Goal: Answer question/provide support: Participate in discussion

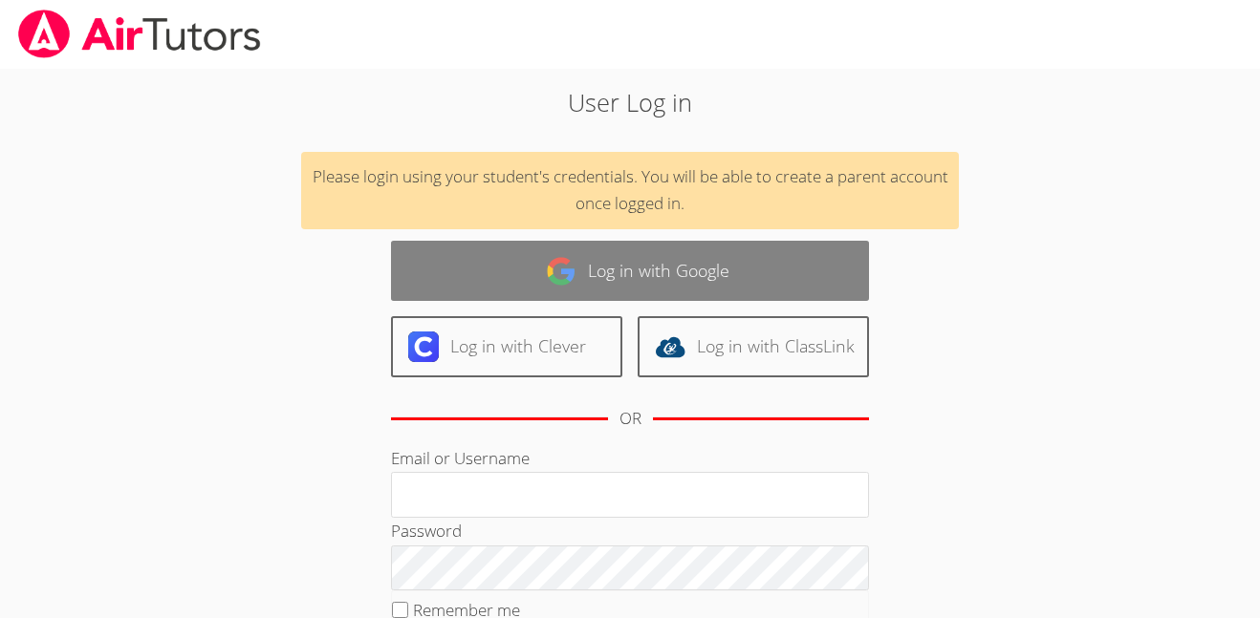
click at [655, 277] on link "Log in with Google" at bounding box center [630, 271] width 478 height 60
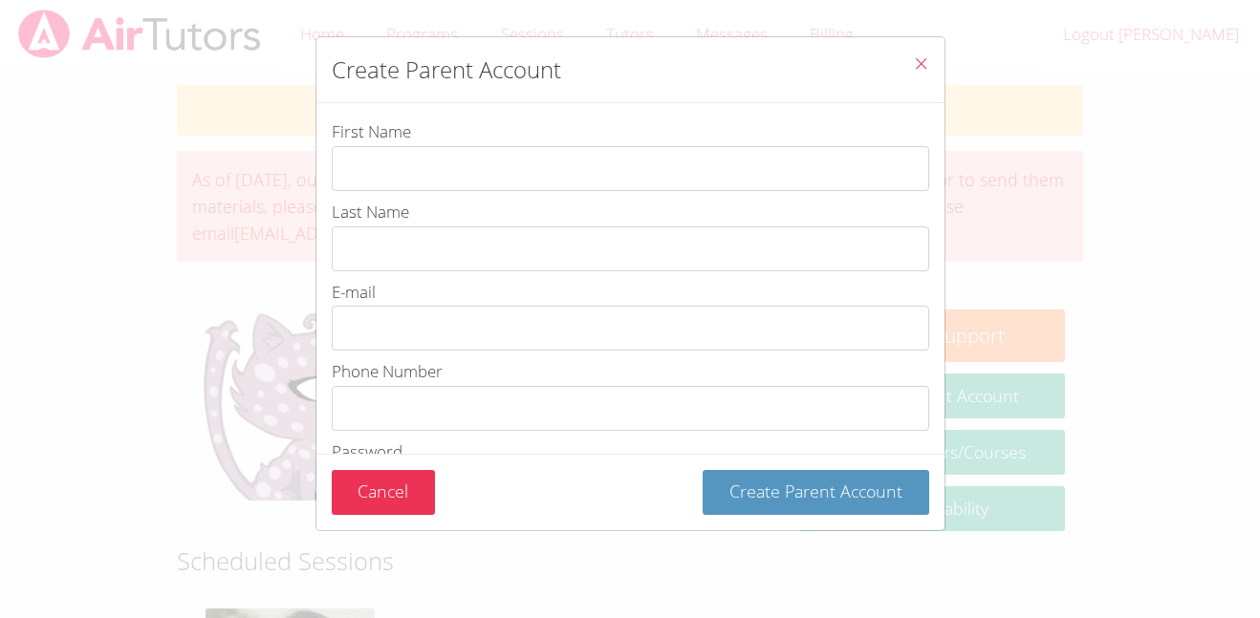
click at [905, 60] on button "Close" at bounding box center [921, 66] width 47 height 58
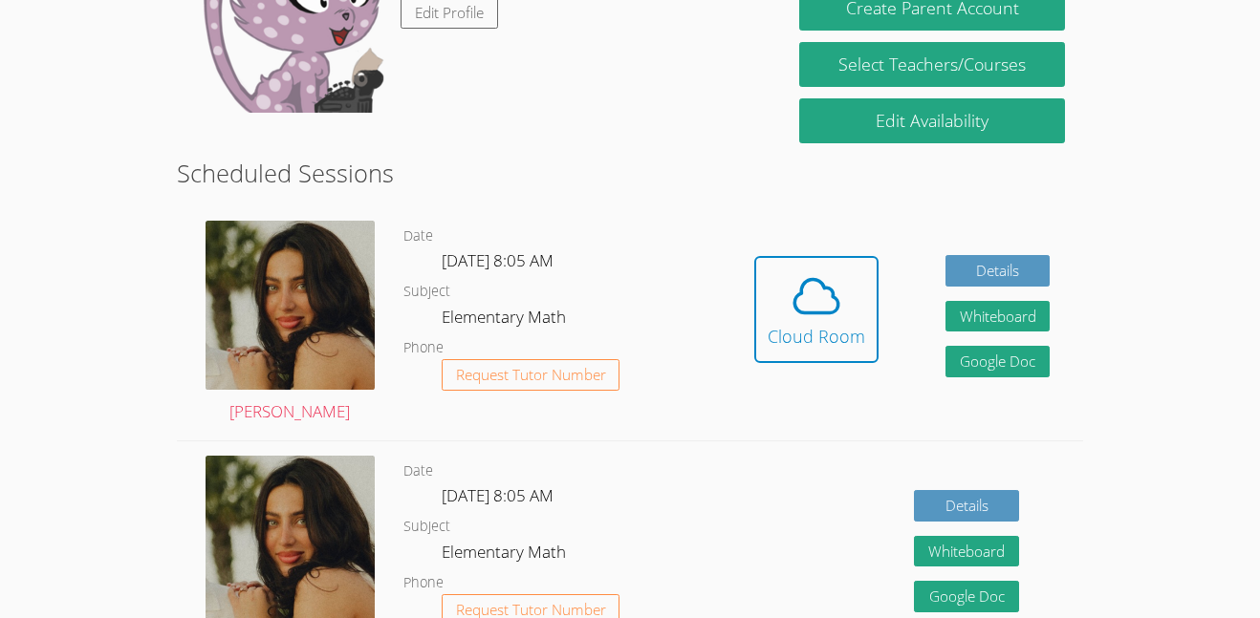
scroll to position [419, 0]
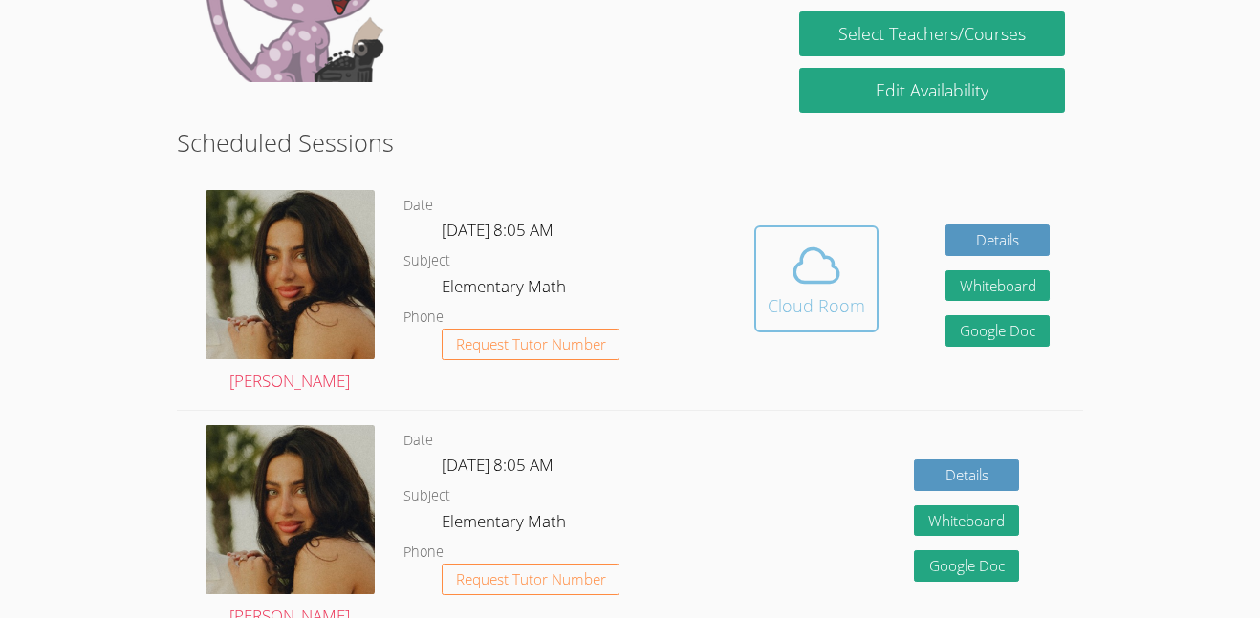
click at [829, 292] on div "Cloud Room" at bounding box center [816, 305] width 97 height 27
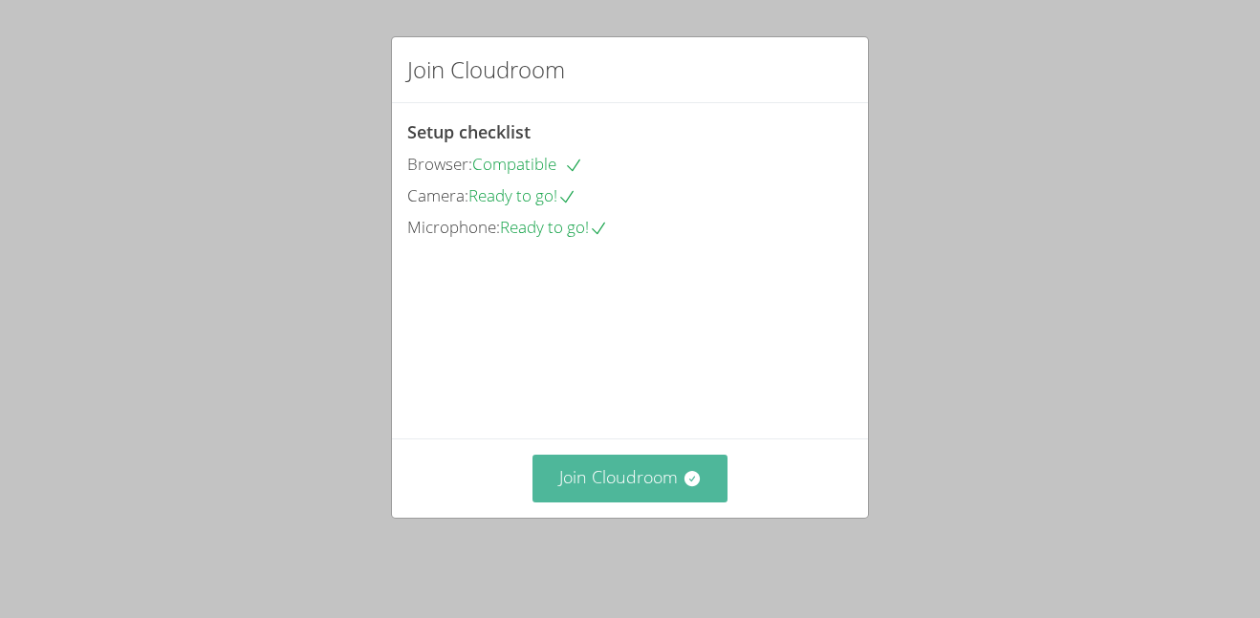
click at [641, 486] on button "Join Cloudroom" at bounding box center [630, 478] width 196 height 47
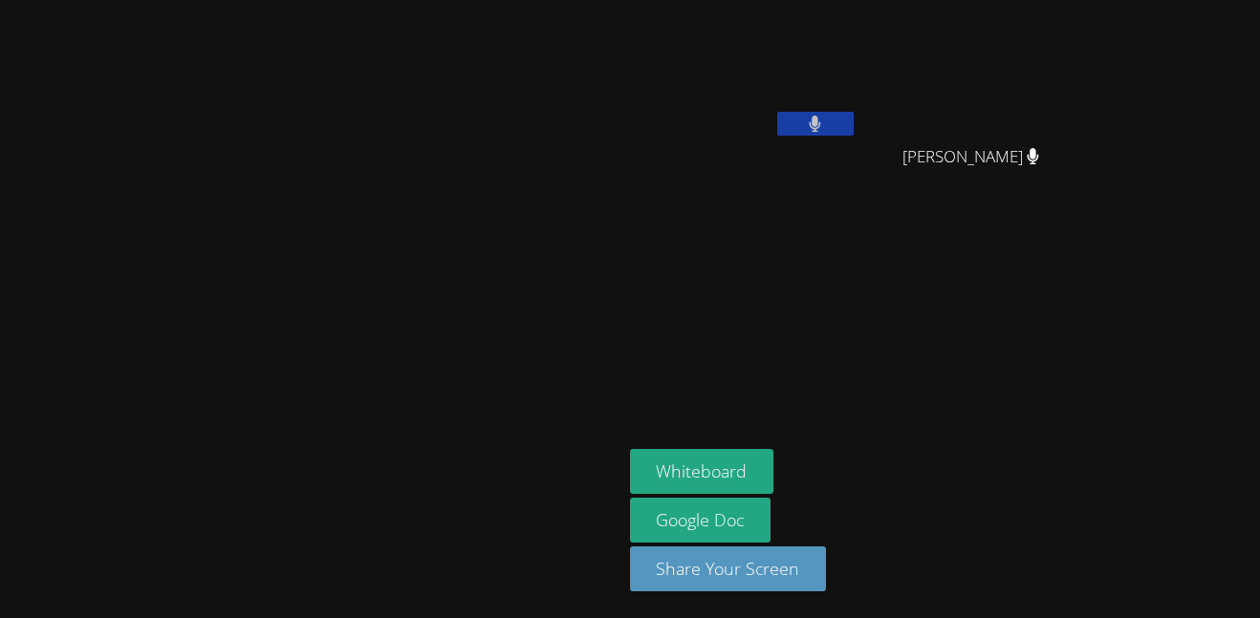
click at [854, 117] on button at bounding box center [815, 124] width 76 height 24
click at [825, 125] on icon at bounding box center [815, 124] width 20 height 16
click at [854, 125] on button at bounding box center [815, 124] width 76 height 24
click at [774, 463] on button "Whiteboard" at bounding box center [702, 471] width 144 height 45
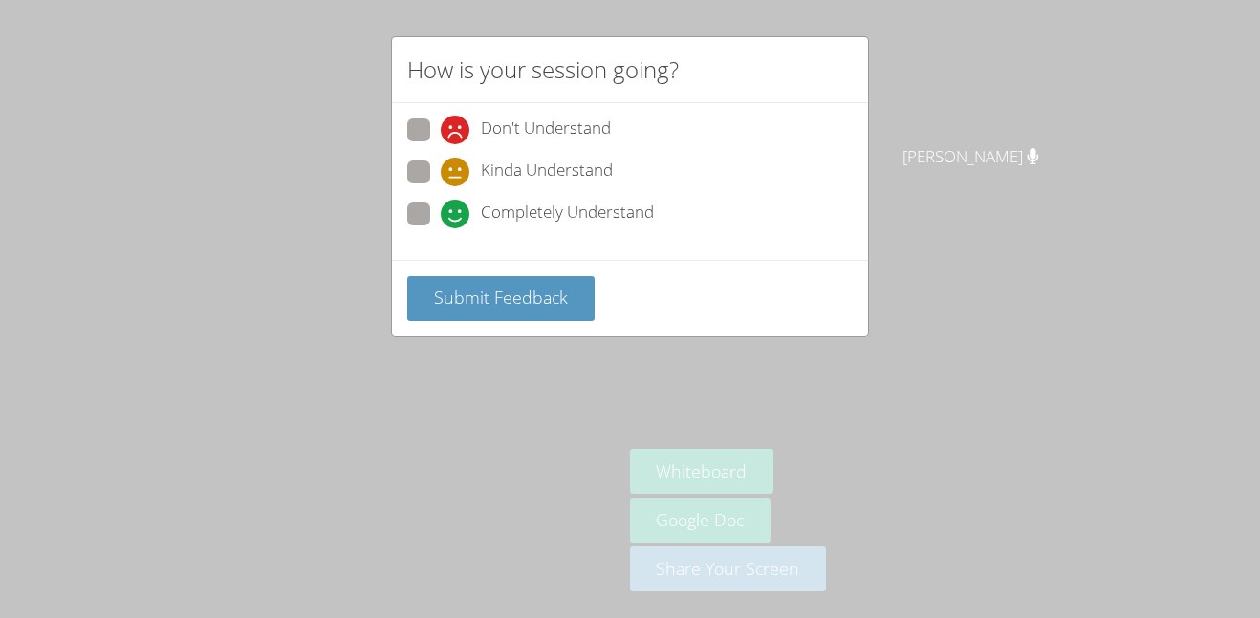
click at [441, 228] on span at bounding box center [441, 228] width 0 height 0
click at [441, 204] on input "Completely Understand" at bounding box center [449, 211] width 16 height 16
radio input "true"
click at [494, 298] on span "Submit Feedback" at bounding box center [501, 297] width 134 height 23
